Goal: Navigation & Orientation: Find specific page/section

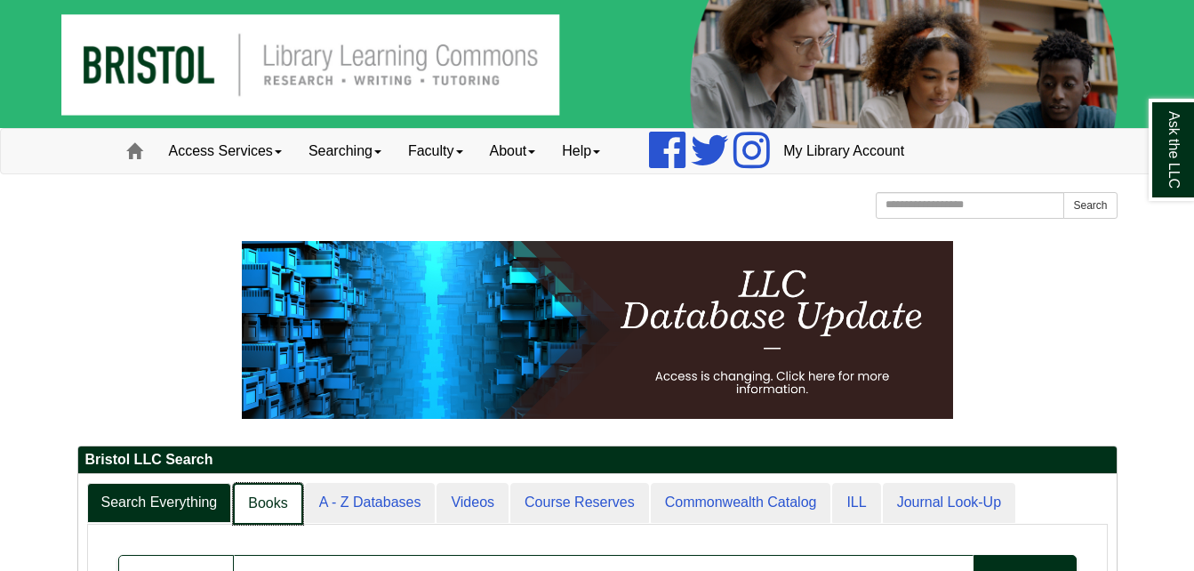
scroll to position [9, 9]
click at [275, 486] on link "Books" at bounding box center [267, 504] width 69 height 42
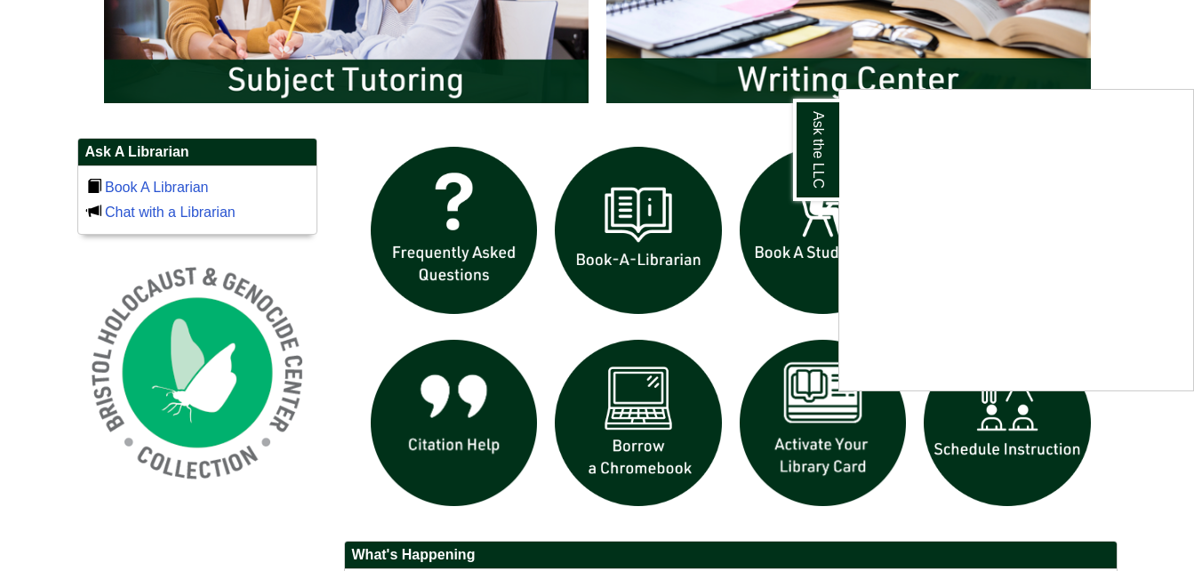
scroll to position [0, 0]
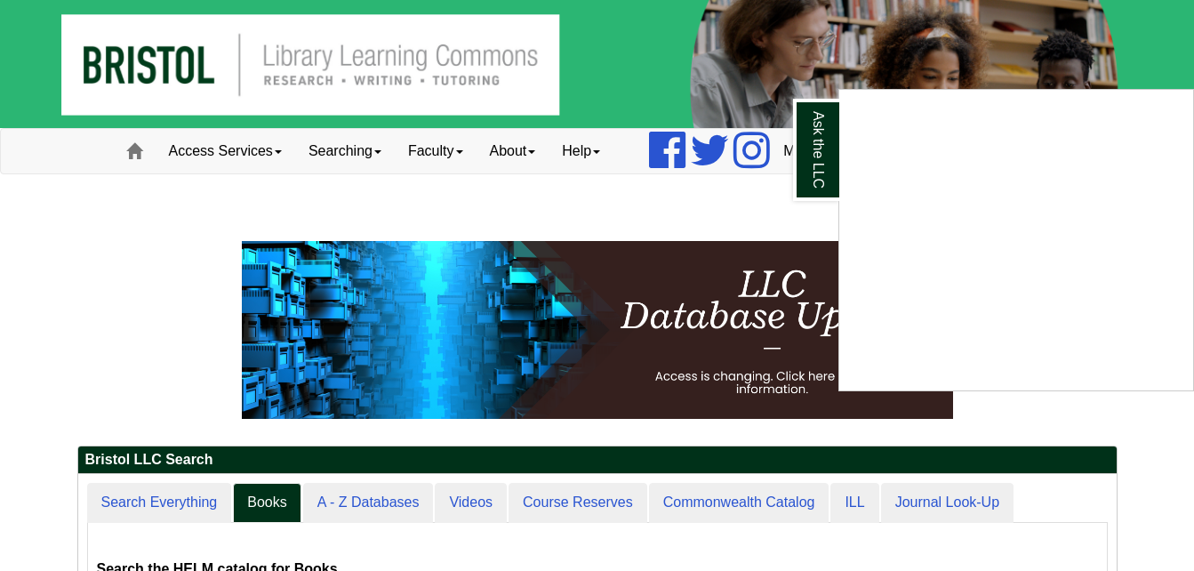
click at [612, 203] on div "Ask the LLC" at bounding box center [597, 285] width 1194 height 571
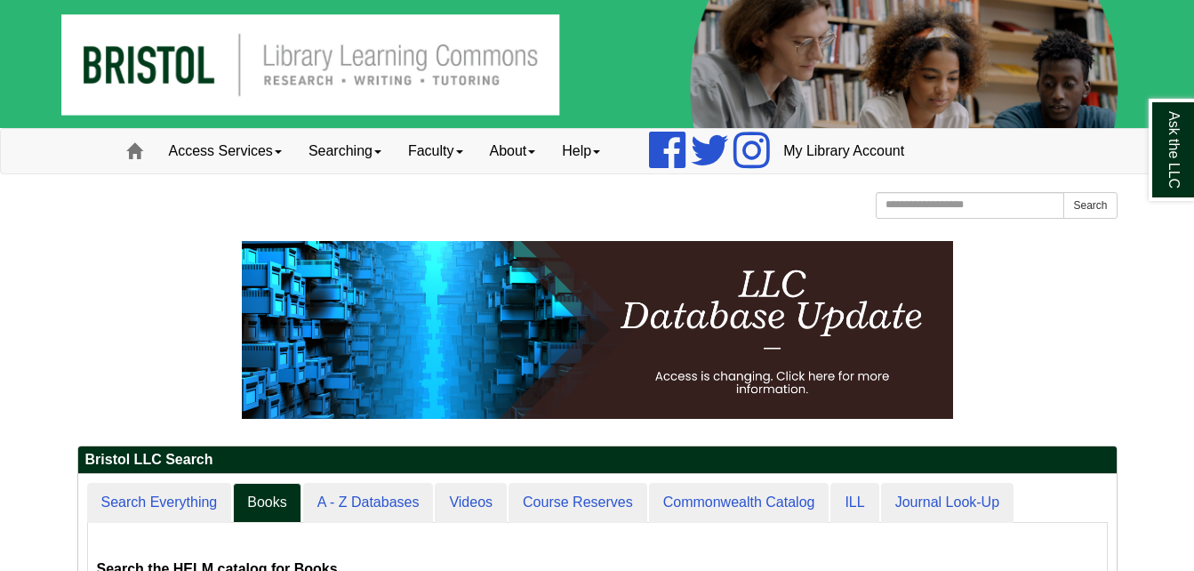
scroll to position [9, 9]
click at [259, 504] on link "Books" at bounding box center [267, 504] width 69 height 42
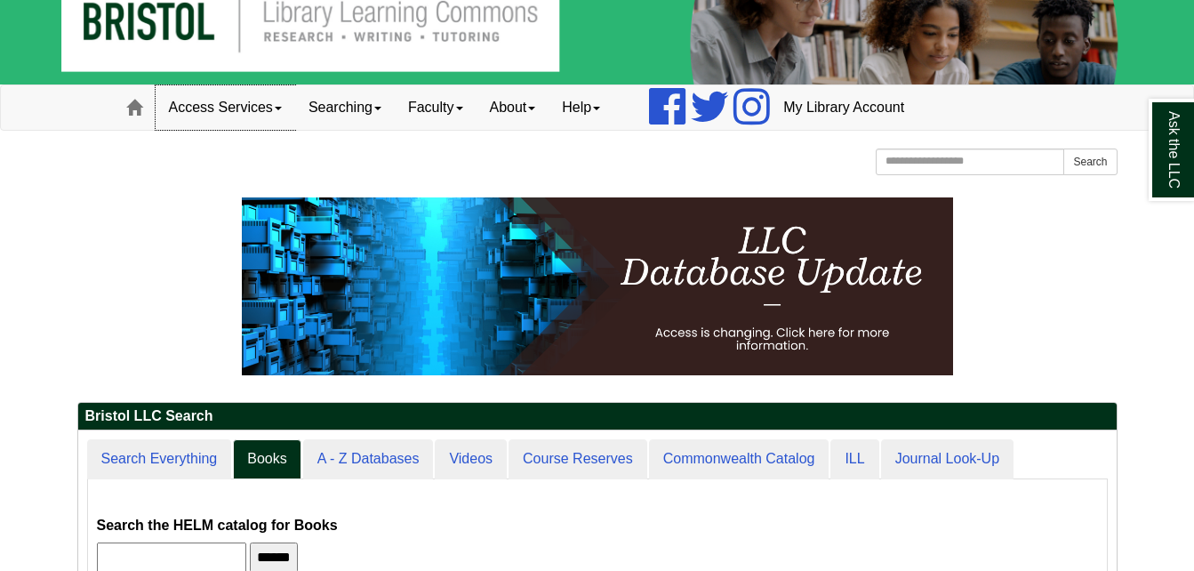
click at [227, 110] on link "Access Services" at bounding box center [226, 107] width 140 height 44
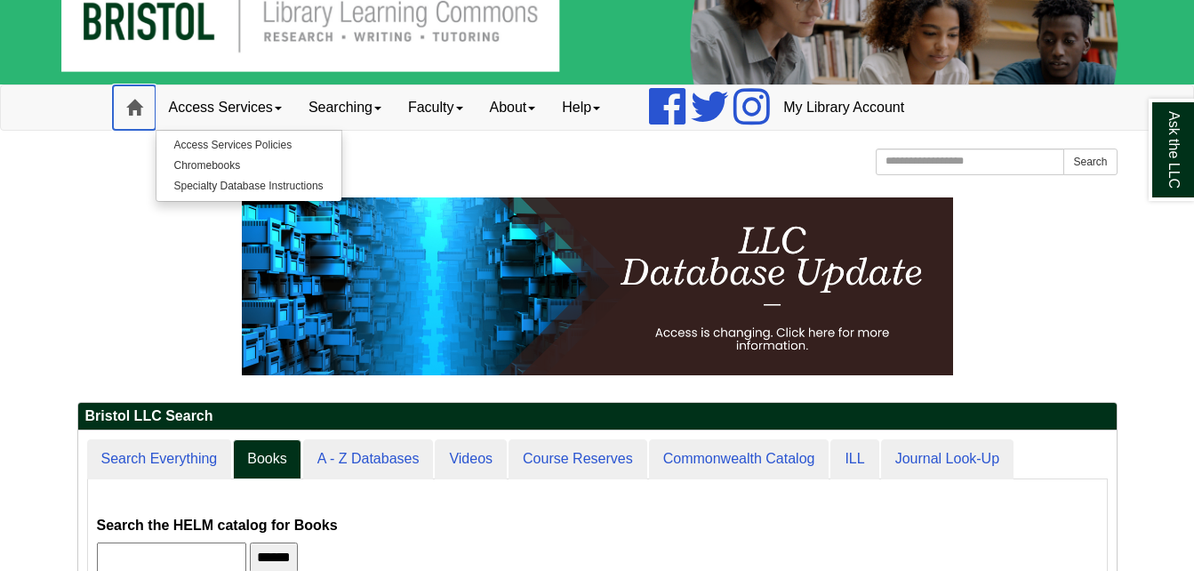
click at [124, 107] on link "Home" at bounding box center [134, 107] width 43 height 44
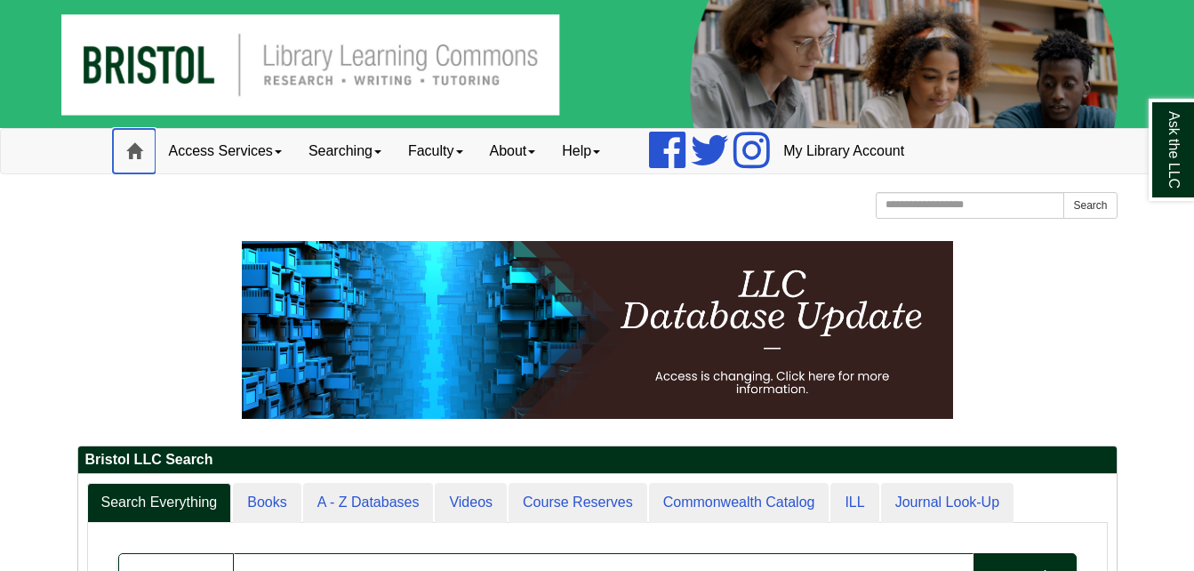
click at [138, 148] on span at bounding box center [134, 151] width 16 height 16
